Goal: Check status: Check status

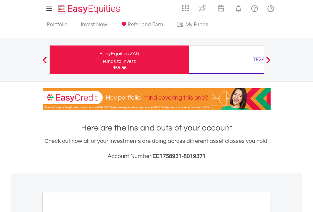
click at [103, 60] on div "Funds to invest:" at bounding box center [120, 61] width 34 height 6
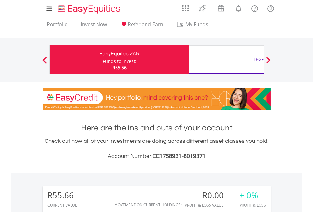
scroll to position [61, 99]
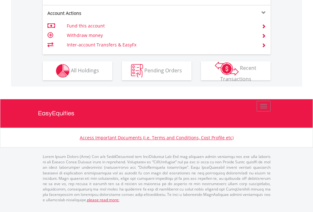
scroll to position [606, 0]
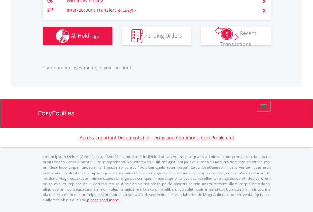
scroll to position [61, 99]
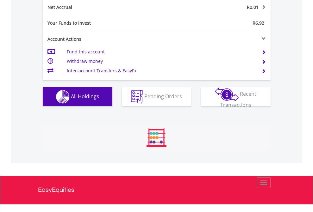
scroll to position [61, 99]
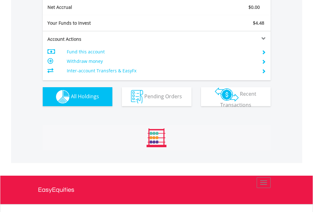
scroll to position [716, 0]
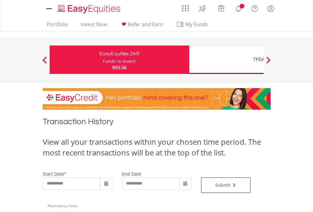
type input "**********"
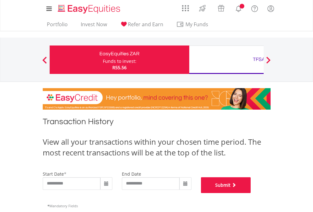
click at [251, 193] on button "Submit" at bounding box center [226, 185] width 50 height 16
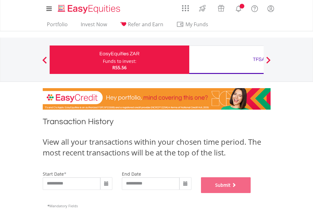
scroll to position [256, 0]
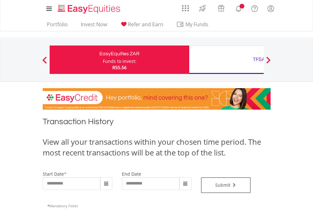
click at [226, 60] on div "TFSA" at bounding box center [259, 59] width 132 height 9
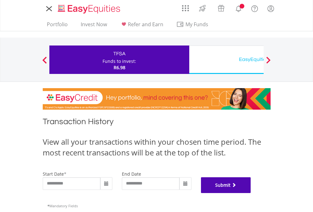
click at [251, 193] on button "Submit" at bounding box center [226, 185] width 50 height 16
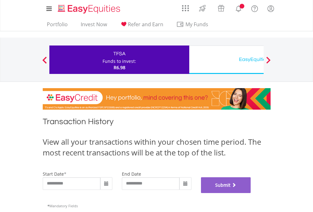
scroll to position [256, 0]
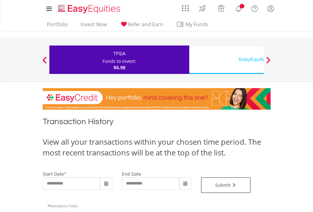
click at [226, 60] on div "EasyEquities USD" at bounding box center [259, 59] width 132 height 9
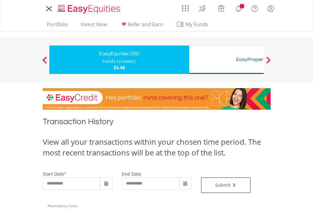
type input "**********"
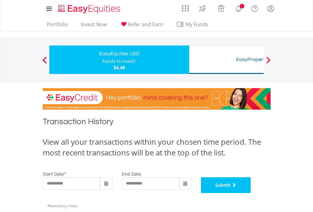
click at [251, 193] on button "Submit" at bounding box center [226, 185] width 50 height 16
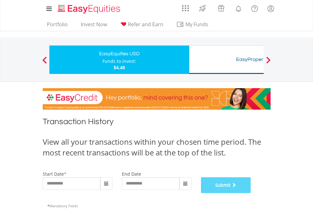
scroll to position [256, 0]
